Goal: Communication & Community: Ask a question

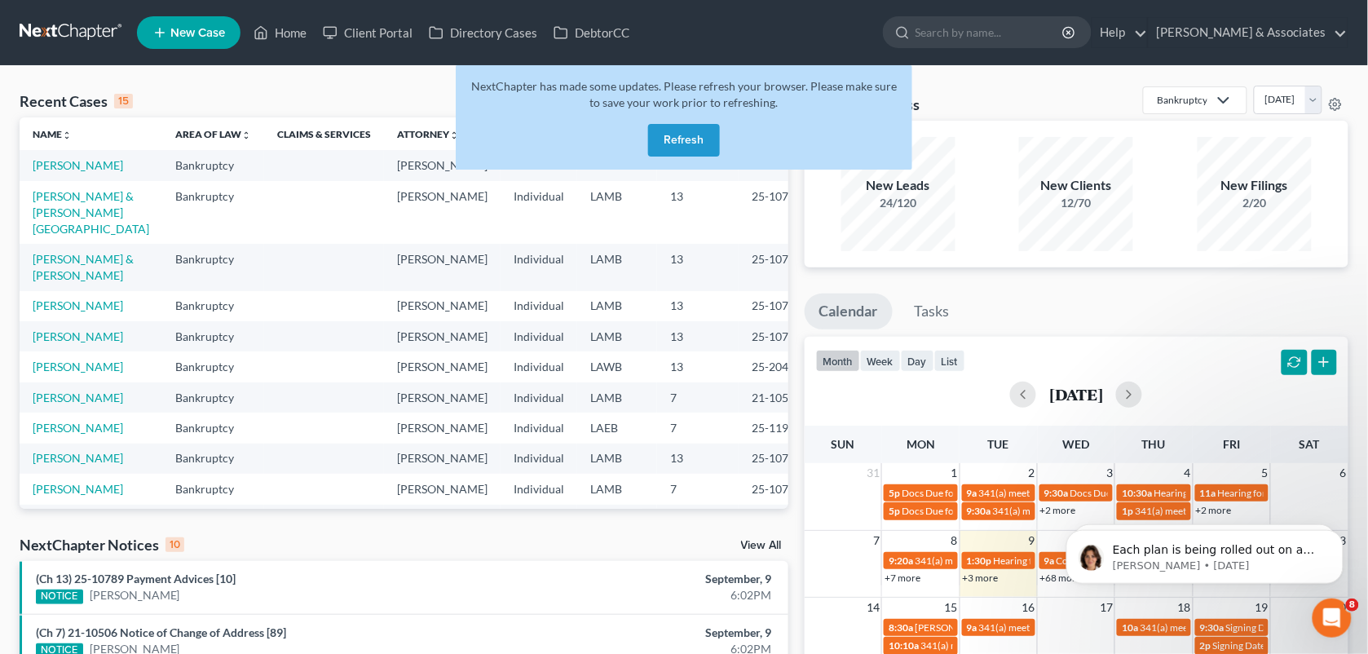
drag, startPoint x: 822, startPoint y: 27, endPoint x: 660, endPoint y: 135, distance: 194.4
click at [822, 27] on ul "New Case Home Client Portal Directory Cases DebtorCC - No Result - See all resu…" at bounding box center [742, 32] width 1211 height 42
click at [660, 135] on button "Refresh" at bounding box center [684, 140] width 72 height 33
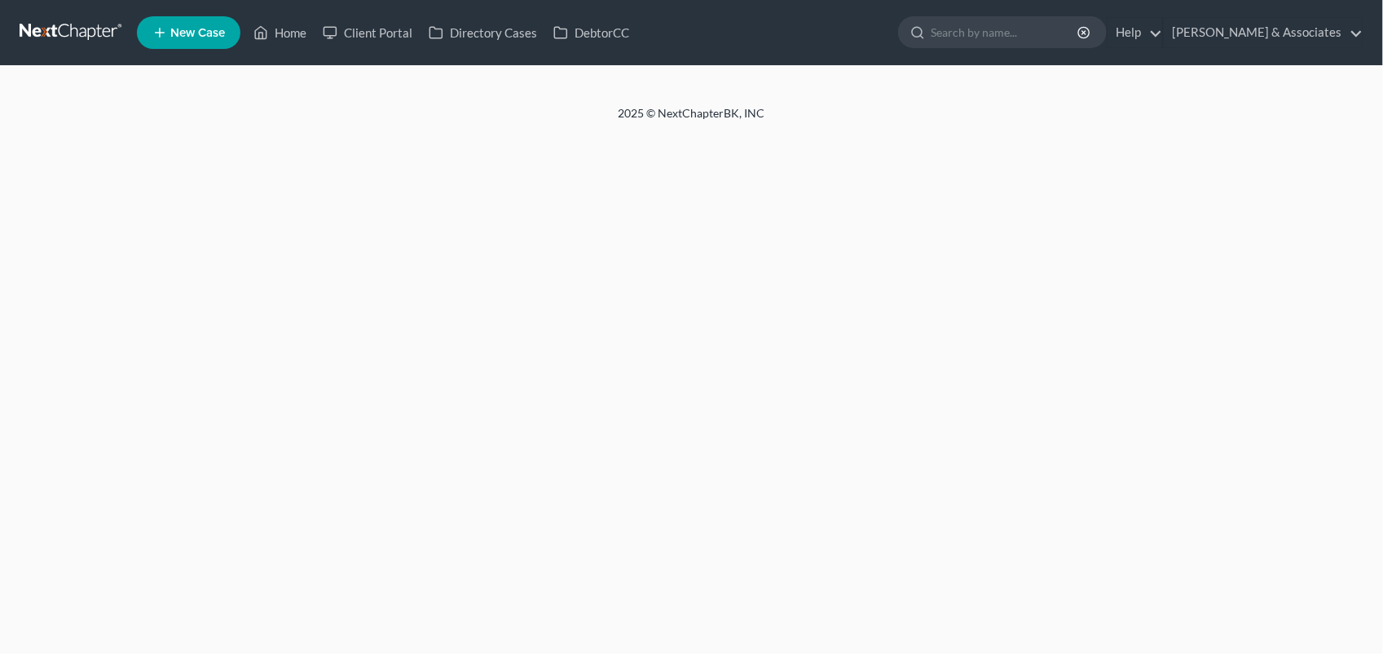
select select "1"
select select "3"
select select "19"
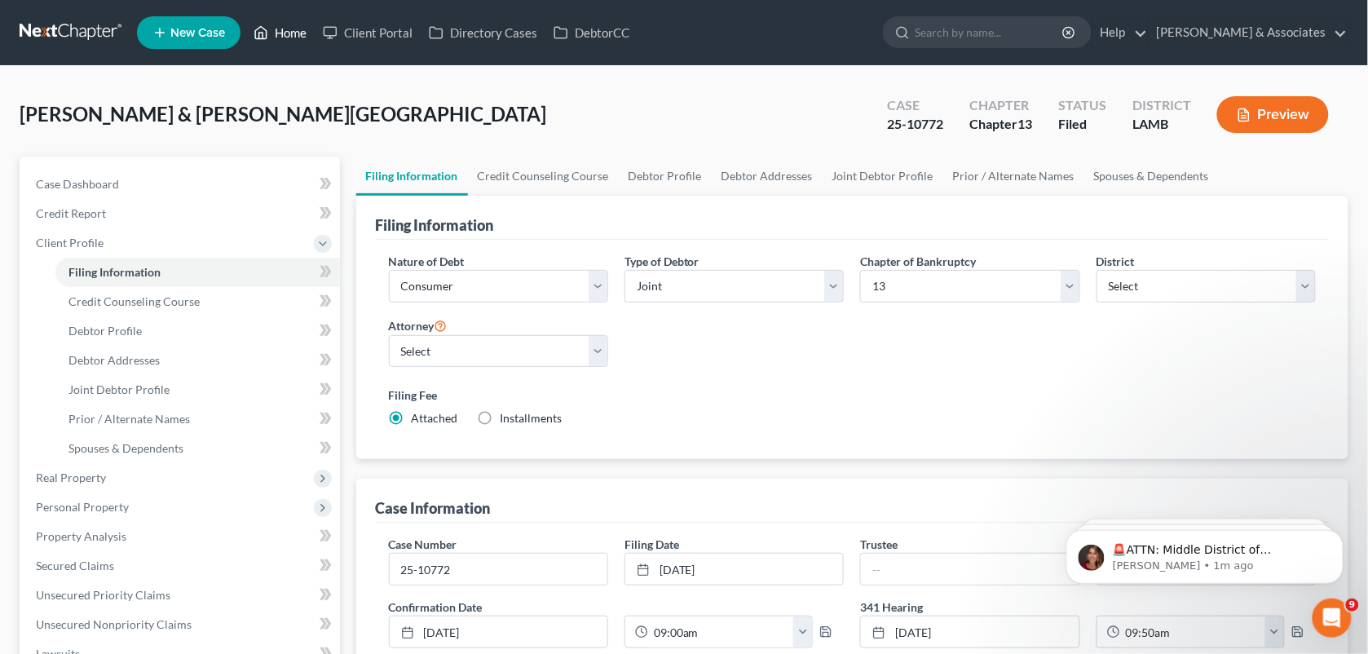
click at [259, 20] on link "Home" at bounding box center [279, 32] width 69 height 29
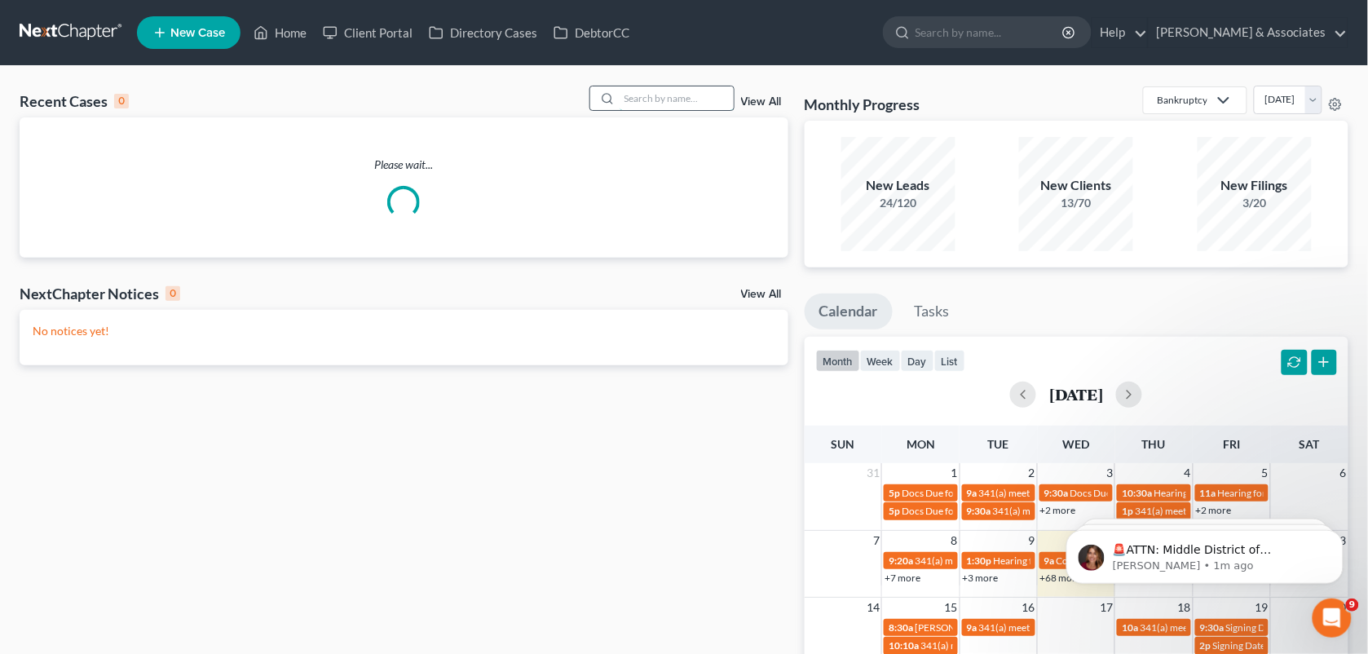
click at [646, 95] on input "search" at bounding box center [676, 98] width 114 height 24
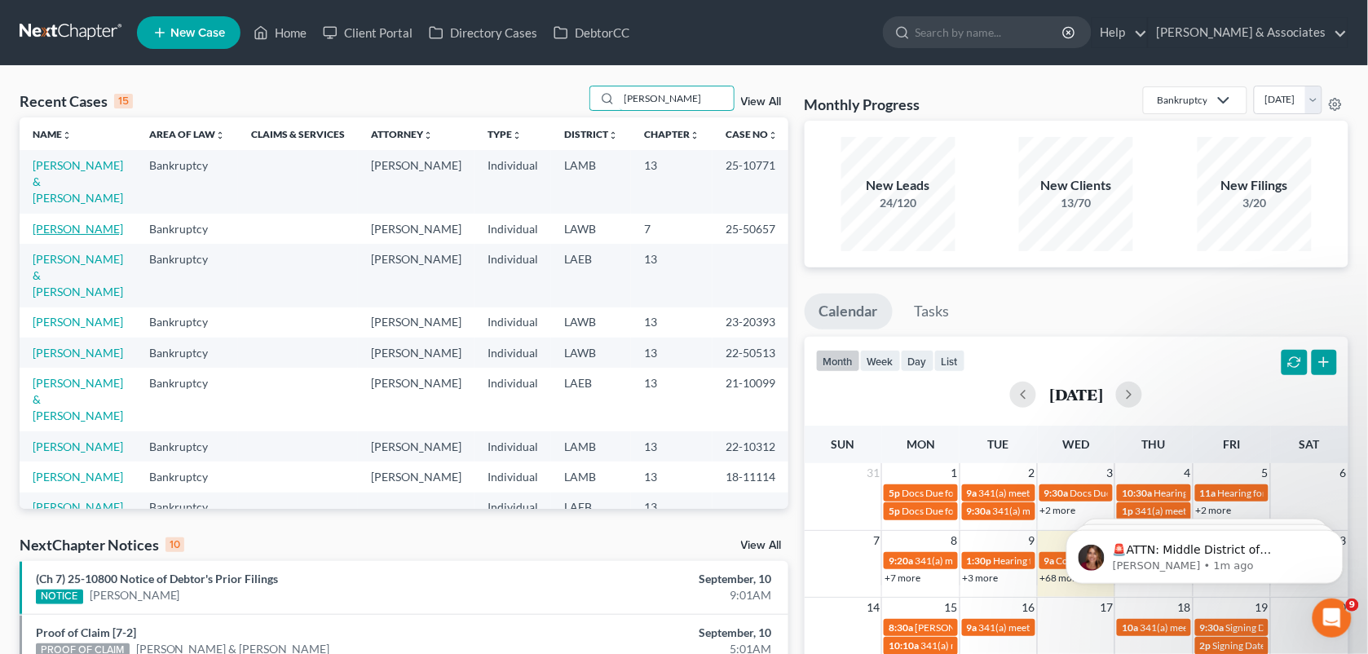
type input "[PERSON_NAME]"
click at [49, 234] on link "[PERSON_NAME]" at bounding box center [78, 229] width 90 height 14
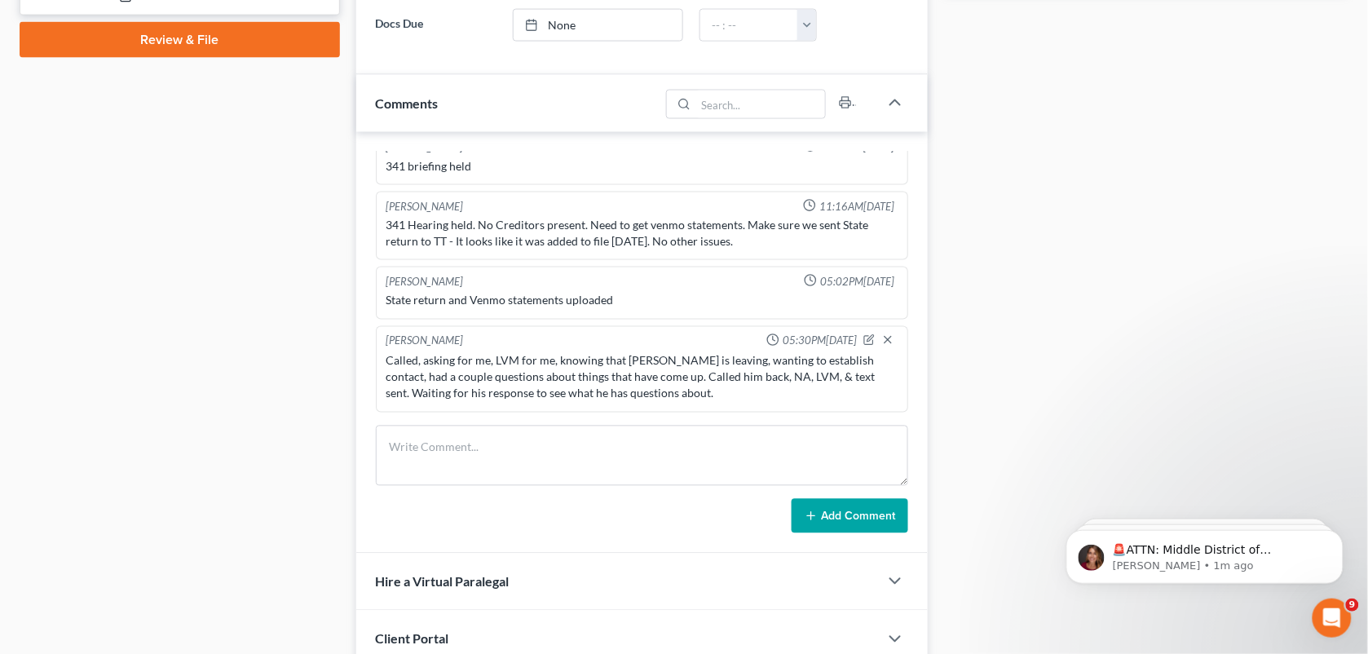
scroll to position [760, 0]
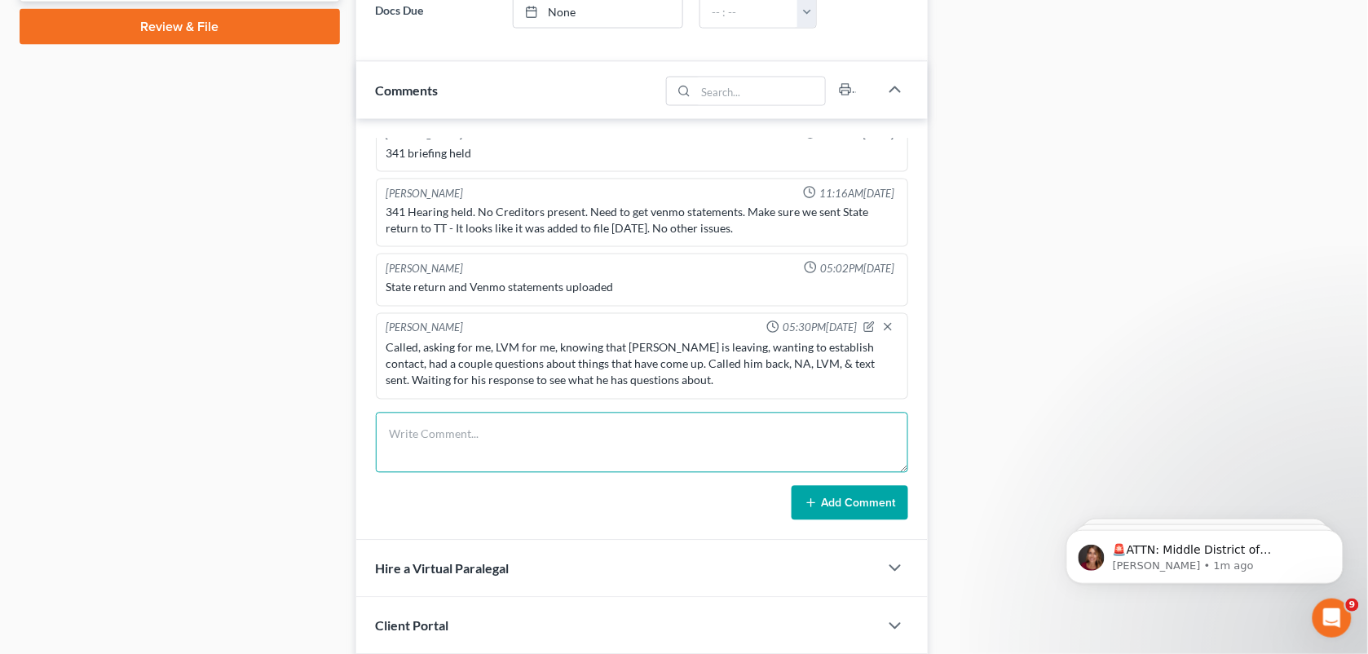
click at [583, 465] on textarea at bounding box center [642, 442] width 533 height 60
paste textarea "- Does change of employment/income affect my filing, being that I've already fi…"
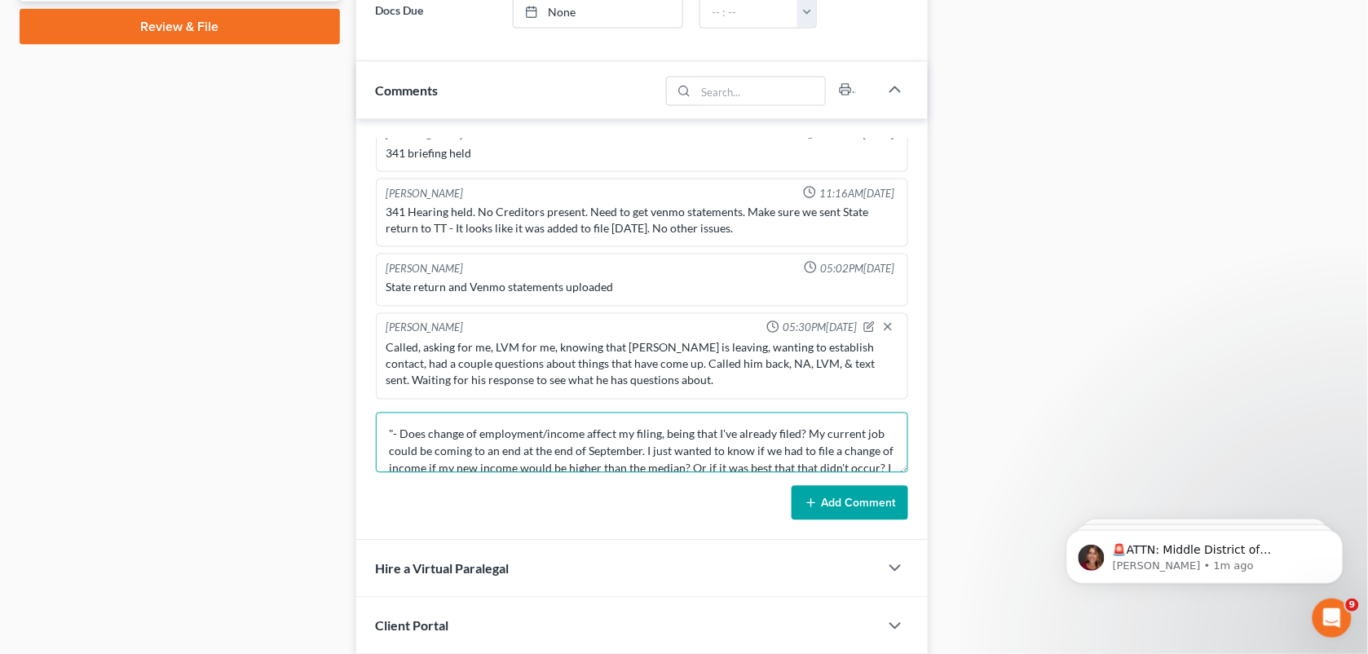
scroll to position [37, 0]
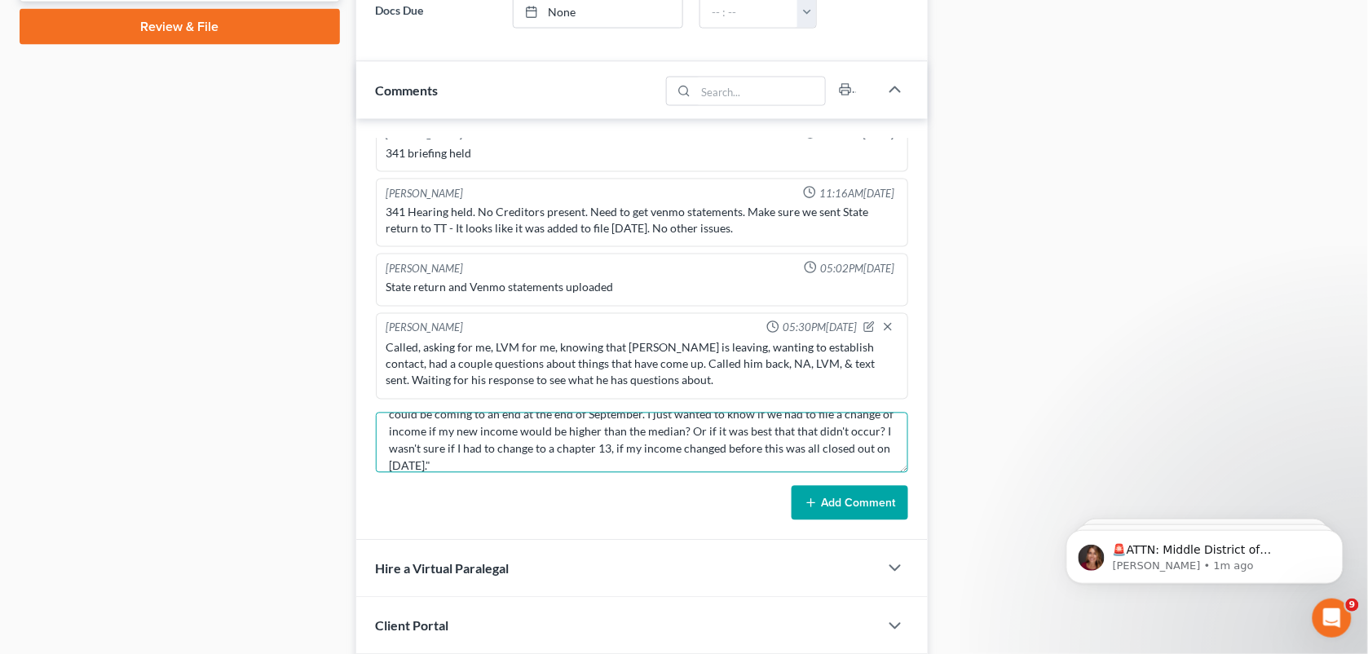
type textarea ""- Does change of employment/income affect my filing, being that I've already f…"
click at [850, 509] on button "Add Comment" at bounding box center [849, 503] width 117 height 34
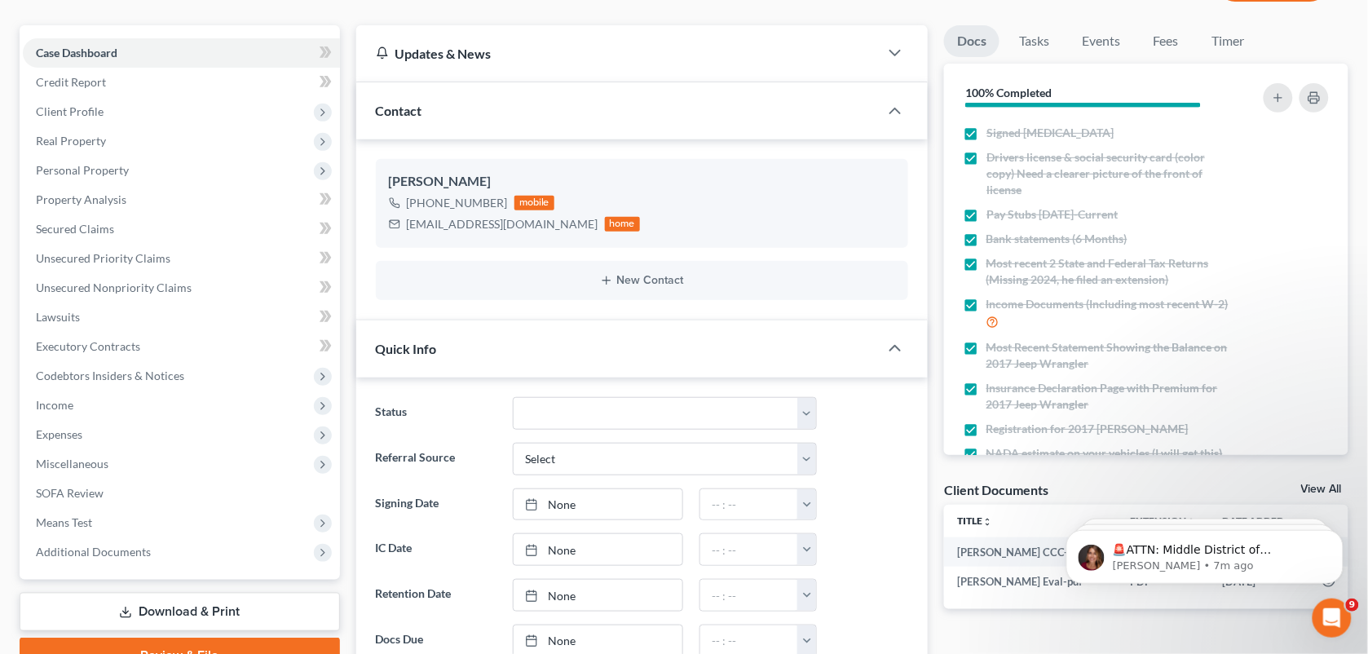
scroll to position [0, 0]
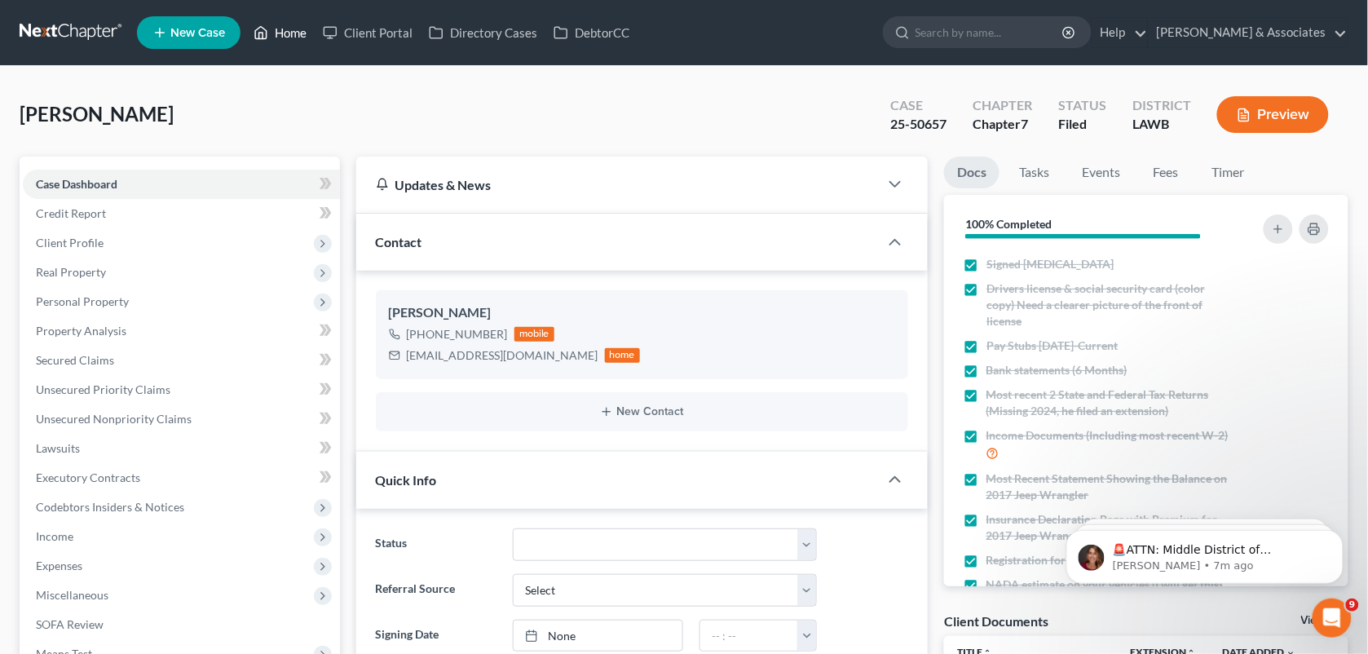
click at [262, 27] on icon at bounding box center [261, 33] width 11 height 12
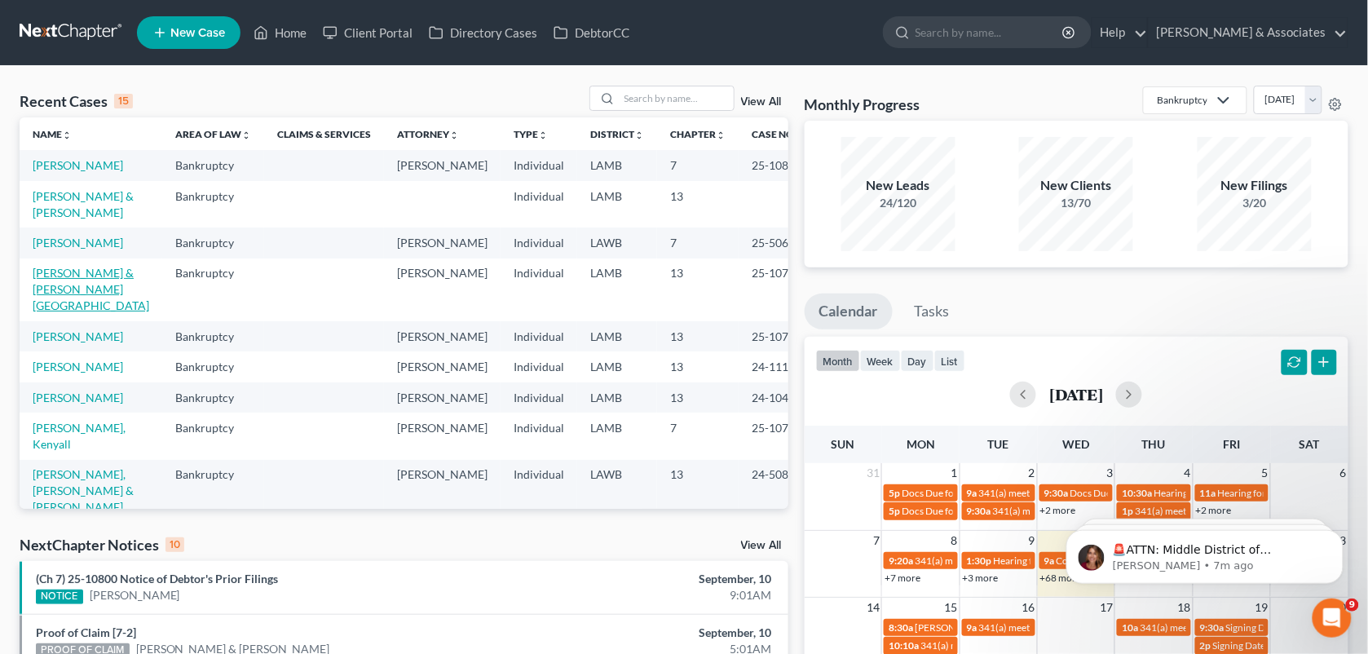
click at [84, 312] on link "[PERSON_NAME] & [PERSON_NAME][GEOGRAPHIC_DATA]" at bounding box center [91, 289] width 117 height 46
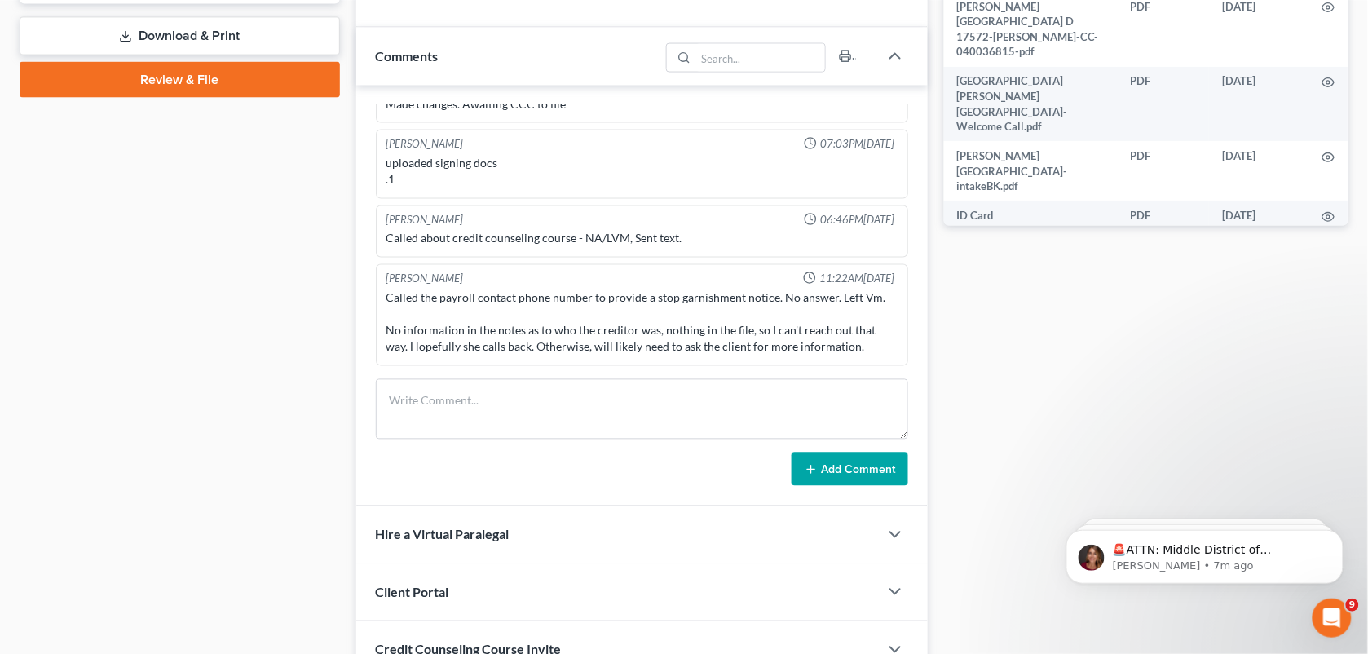
scroll to position [738, 0]
